Goal: Transaction & Acquisition: Purchase product/service

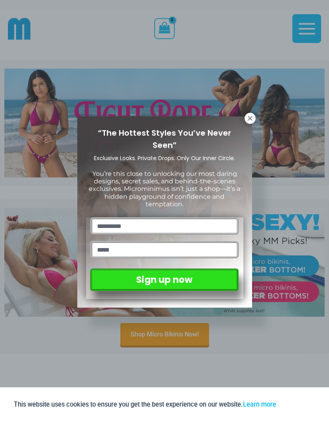
click at [250, 119] on icon at bounding box center [250, 118] width 4 height 4
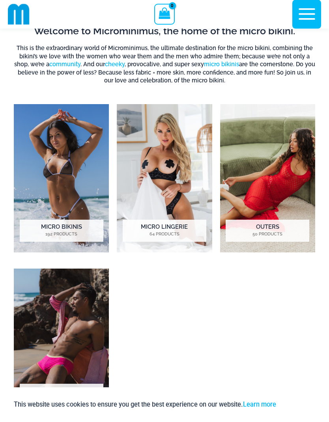
scroll to position [372, 0]
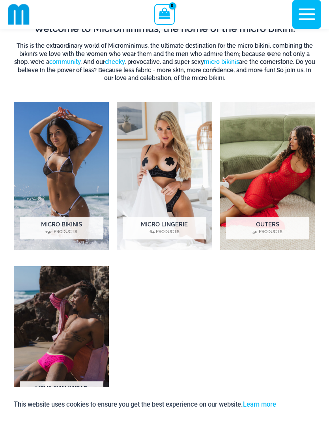
click at [161, 232] on mark "64 Products" at bounding box center [165, 232] width 84 height 7
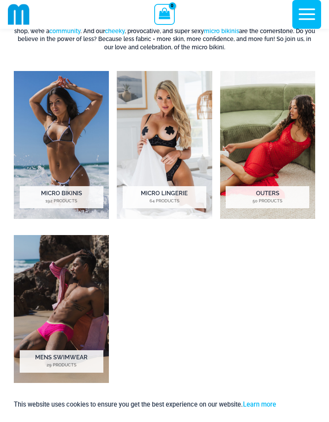
click at [62, 205] on h2 "Micro Bikinis 192 Products" at bounding box center [62, 197] width 84 height 22
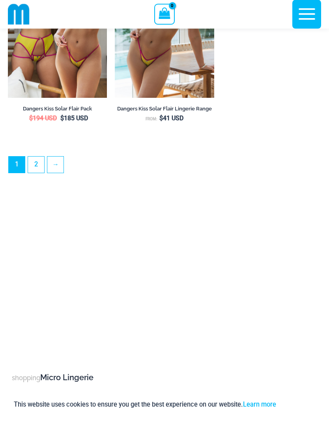
scroll to position [2339, 0]
click at [41, 173] on link "2" at bounding box center [36, 165] width 16 height 16
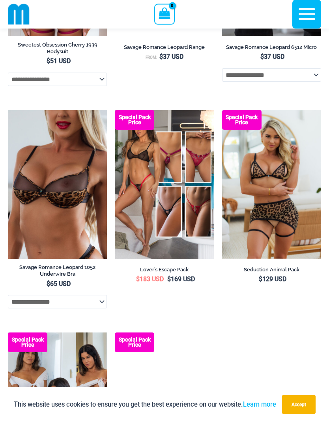
scroll to position [1922, 0]
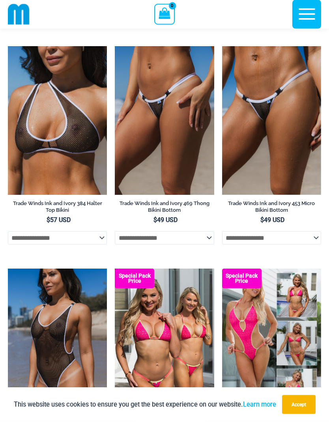
scroll to position [909, 0]
click at [222, 46] on img at bounding box center [222, 46] width 0 height 0
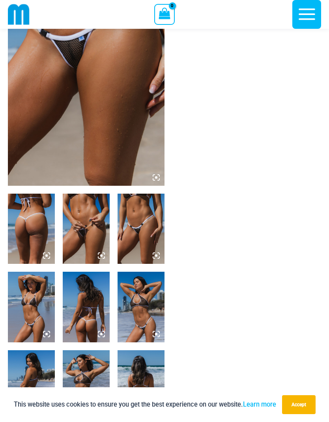
scroll to position [102, 0]
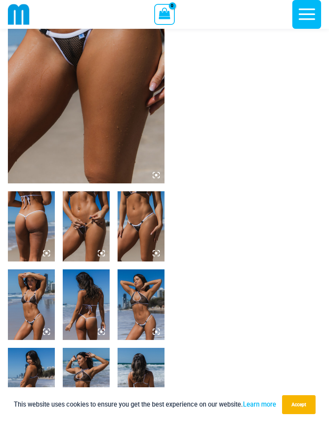
click at [87, 231] on img at bounding box center [86, 226] width 47 height 70
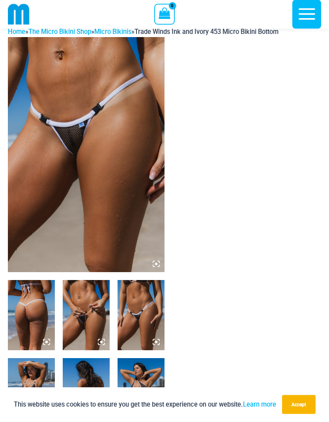
scroll to position [0, 0]
